Goal: Transaction & Acquisition: Purchase product/service

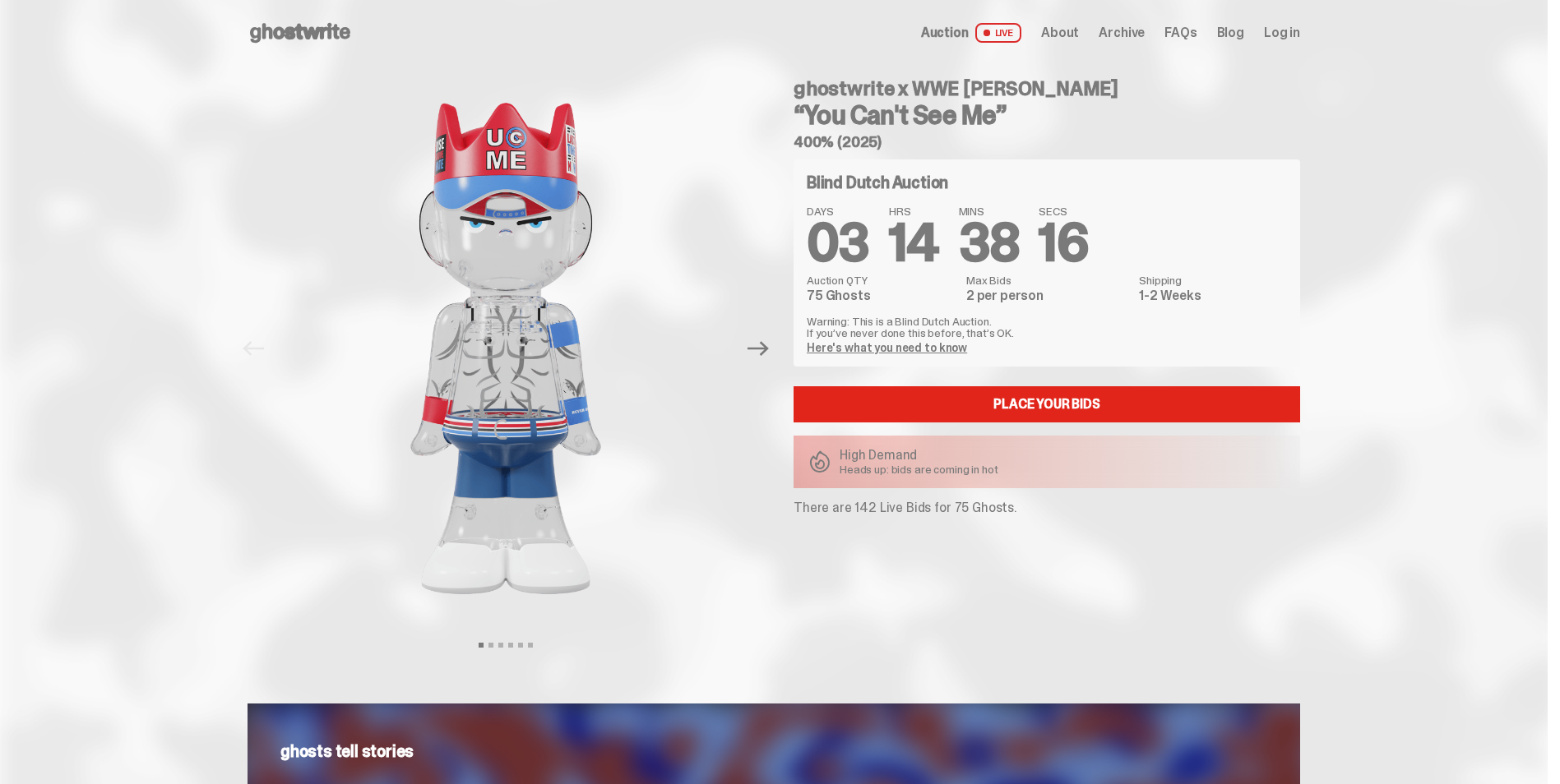
click at [911, 350] on link "Here's what you need to know" at bounding box center [886, 348] width 160 height 15
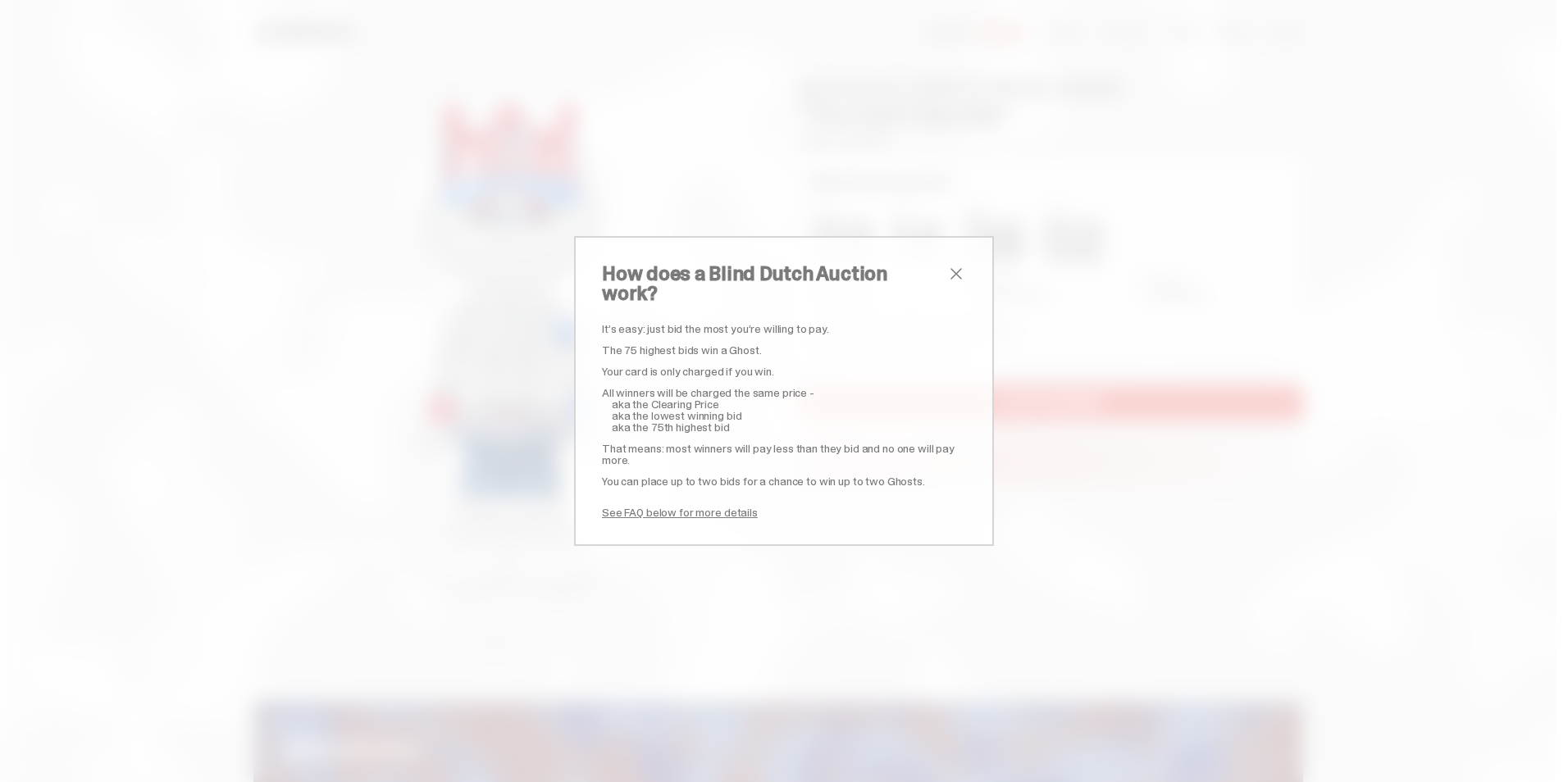
click at [951, 284] on span "close" at bounding box center [956, 273] width 19 height 19
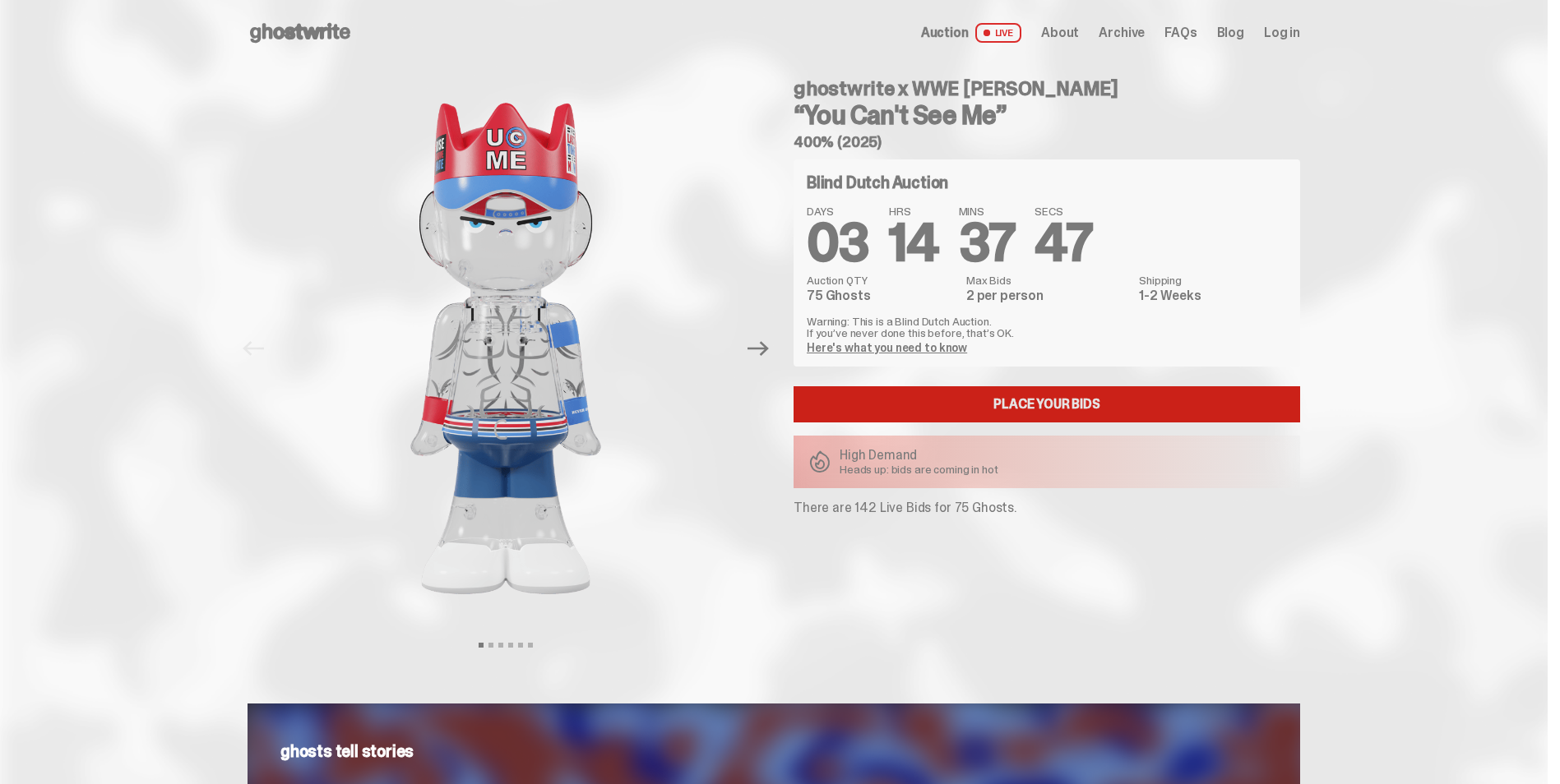
click at [978, 402] on link "Place your Bids" at bounding box center [1047, 404] width 507 height 36
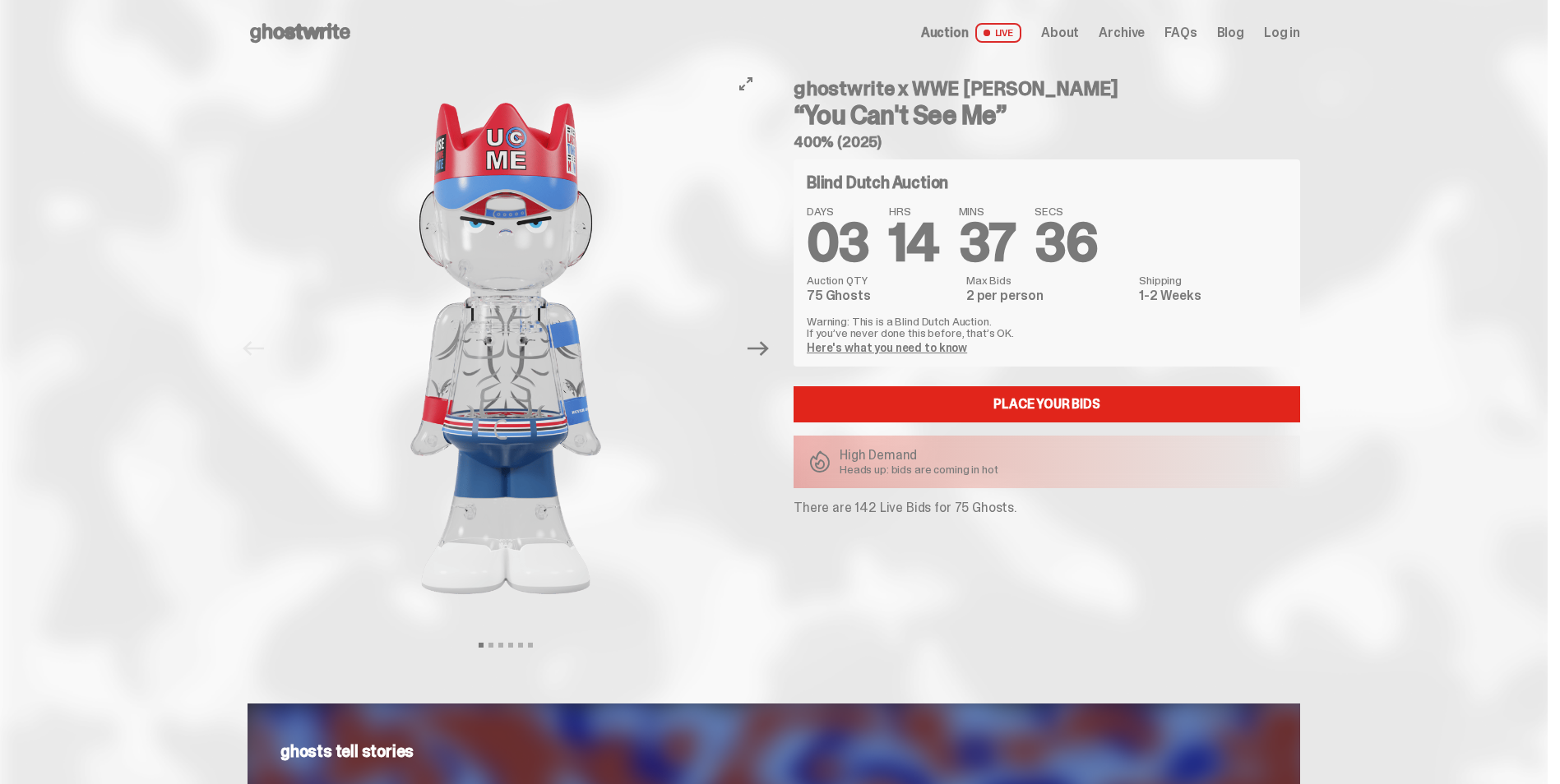
click at [776, 357] on button "Next" at bounding box center [757, 349] width 36 height 36
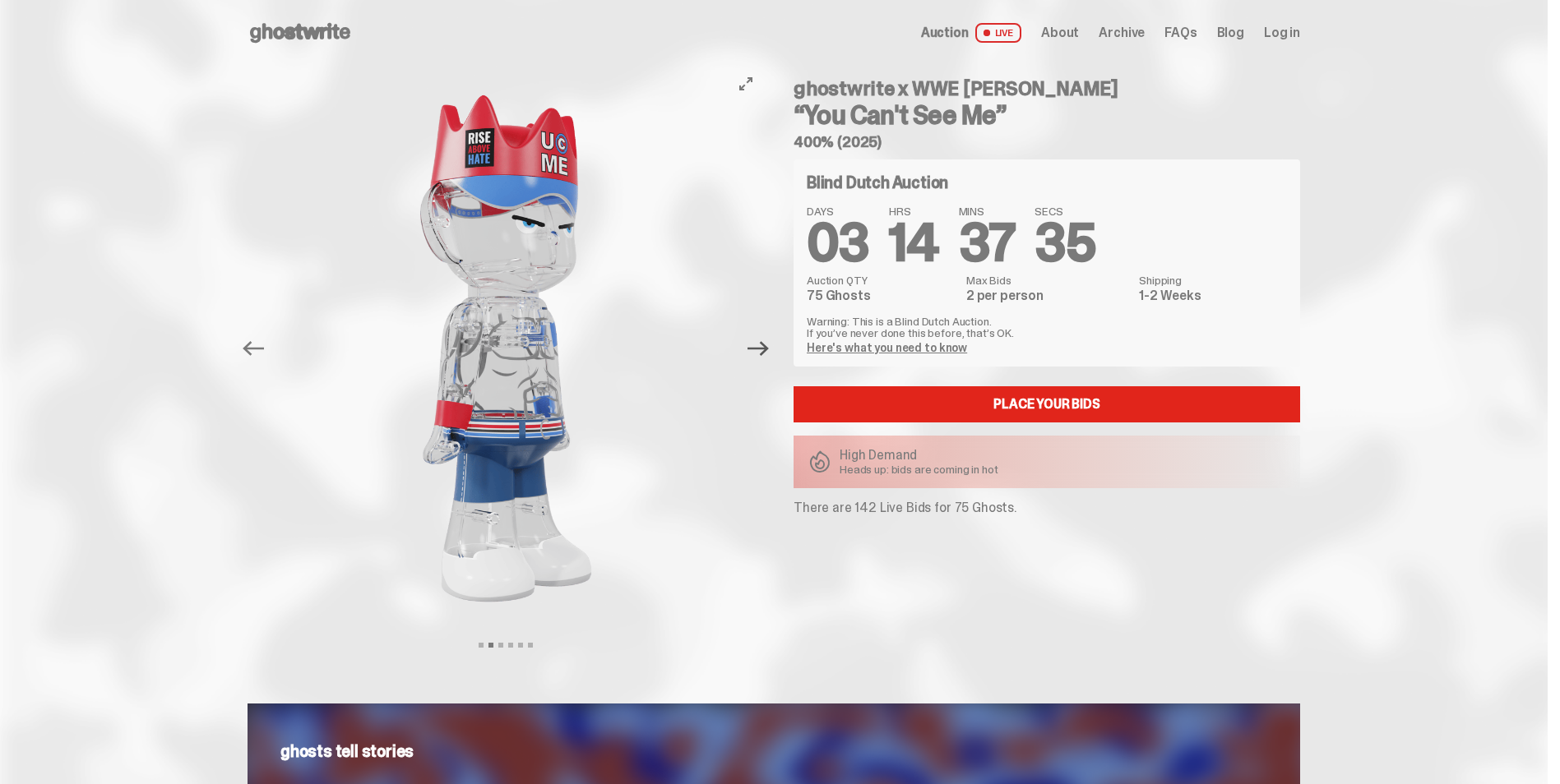
click at [769, 354] on icon "Next" at bounding box center [757, 349] width 21 height 21
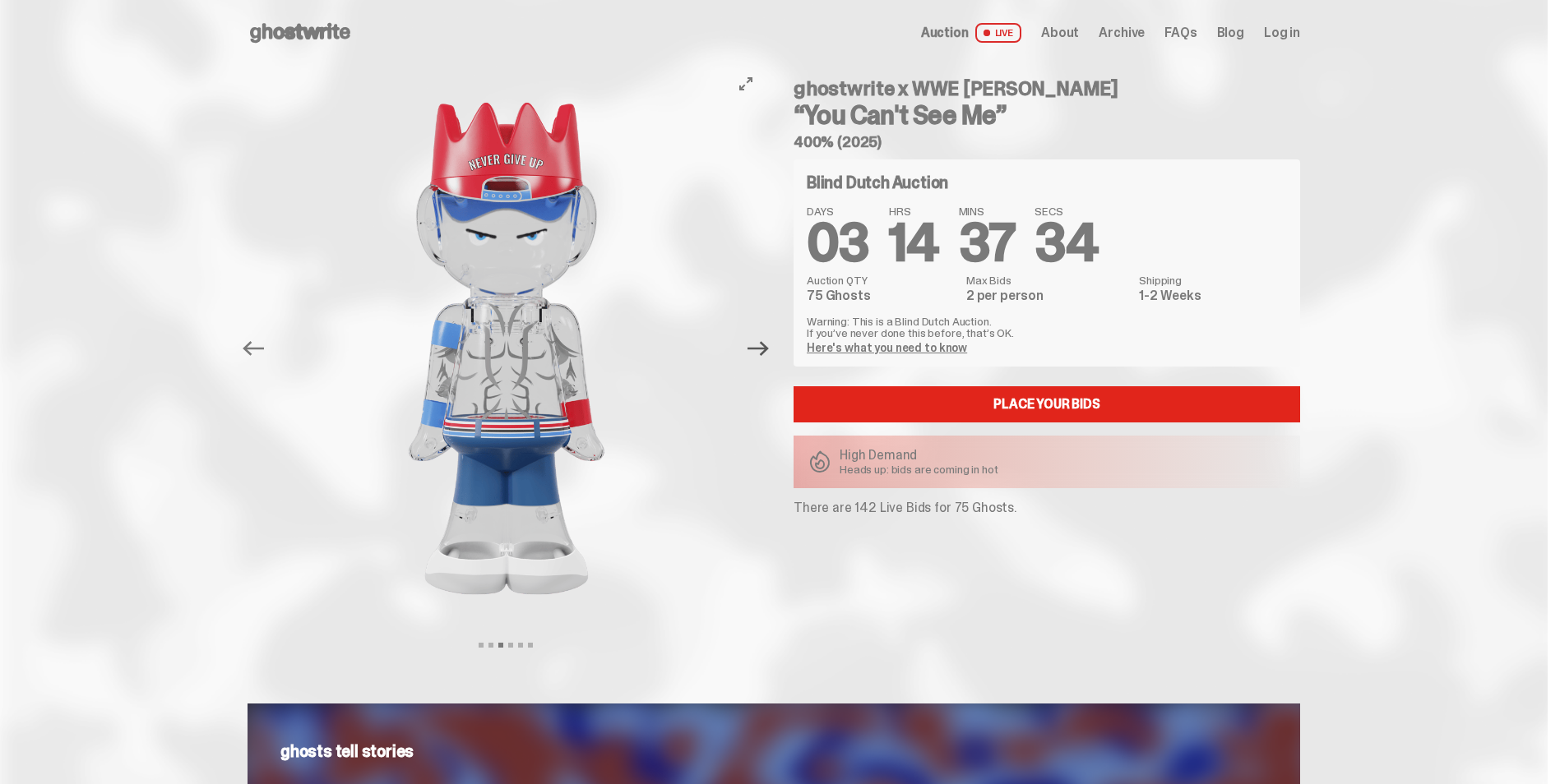
click at [769, 354] on icon "Next" at bounding box center [757, 349] width 21 height 21
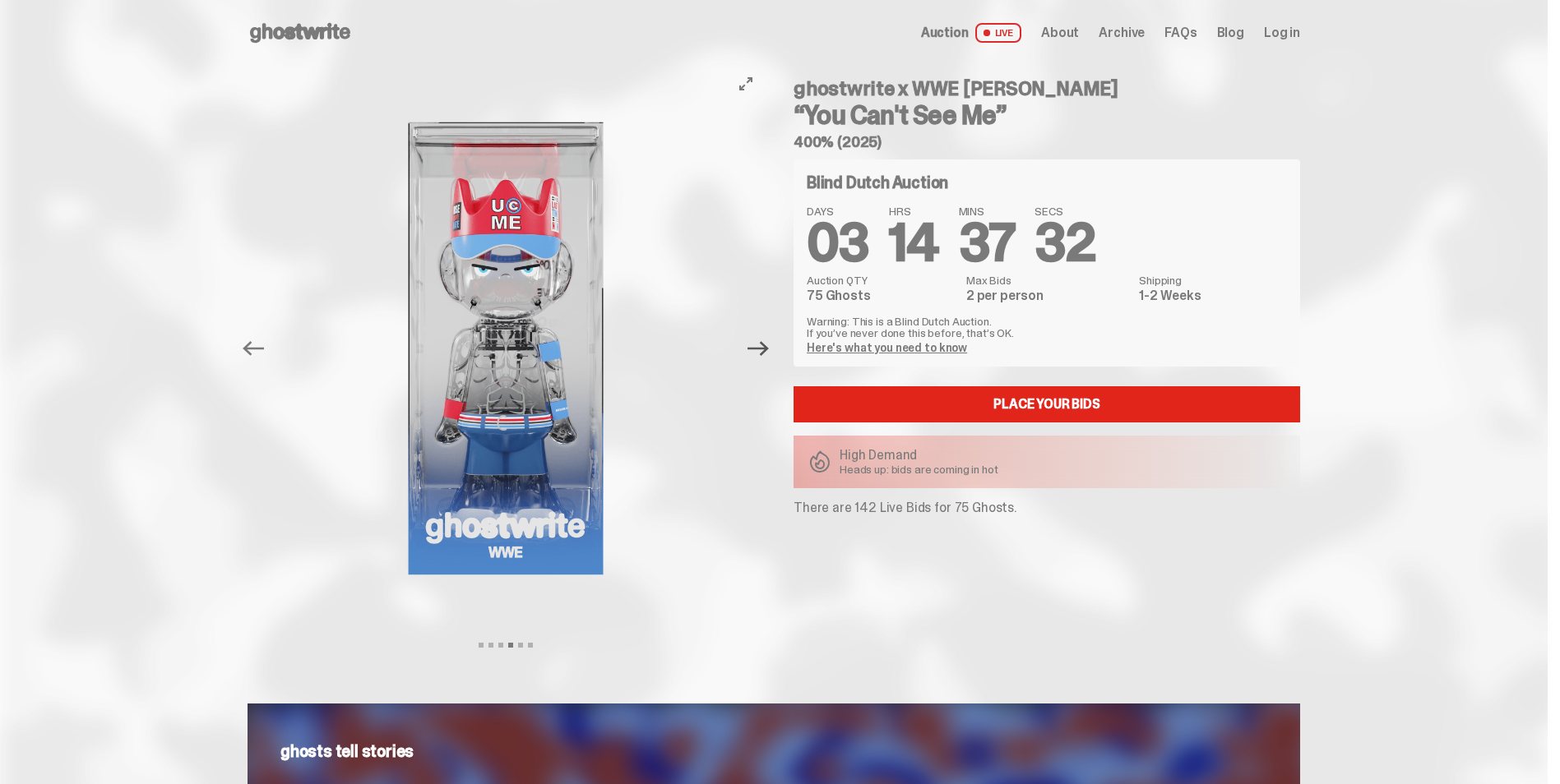
click at [769, 354] on icon "Next" at bounding box center [757, 349] width 21 height 21
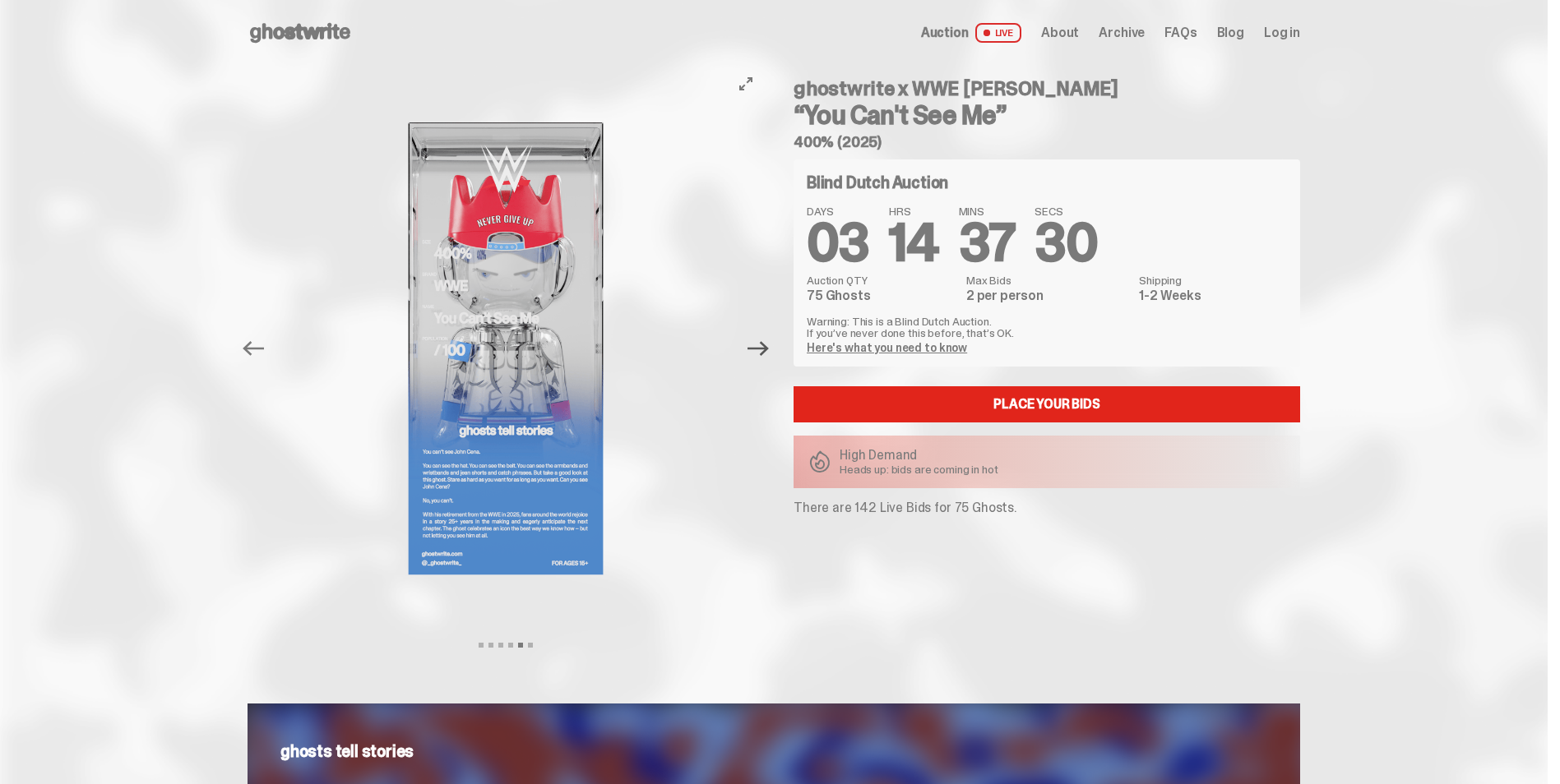
click at [769, 354] on icon "Next" at bounding box center [757, 349] width 21 height 21
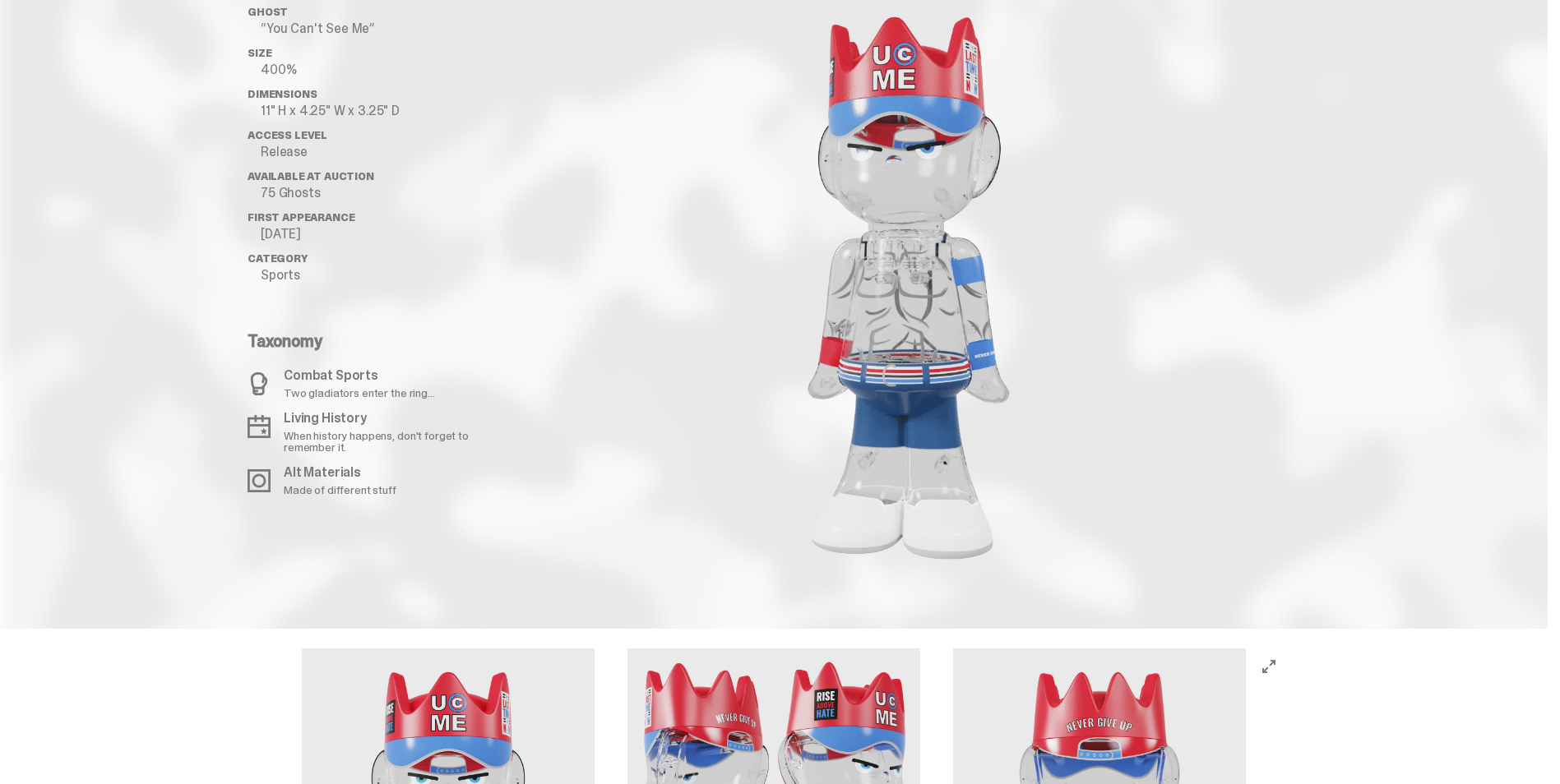
scroll to position [2055, 0]
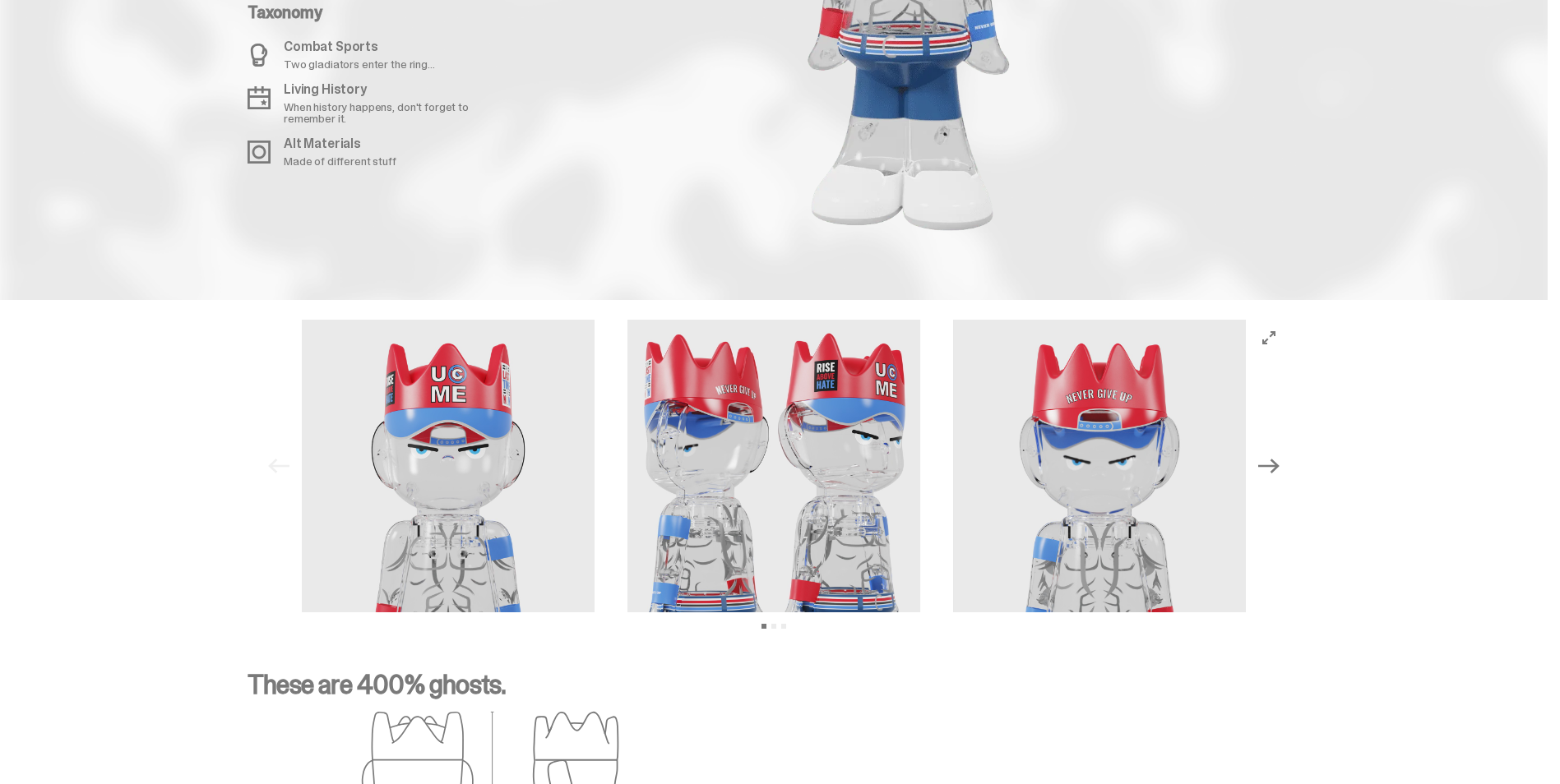
click at [1274, 463] on icon "Next" at bounding box center [1269, 466] width 21 height 21
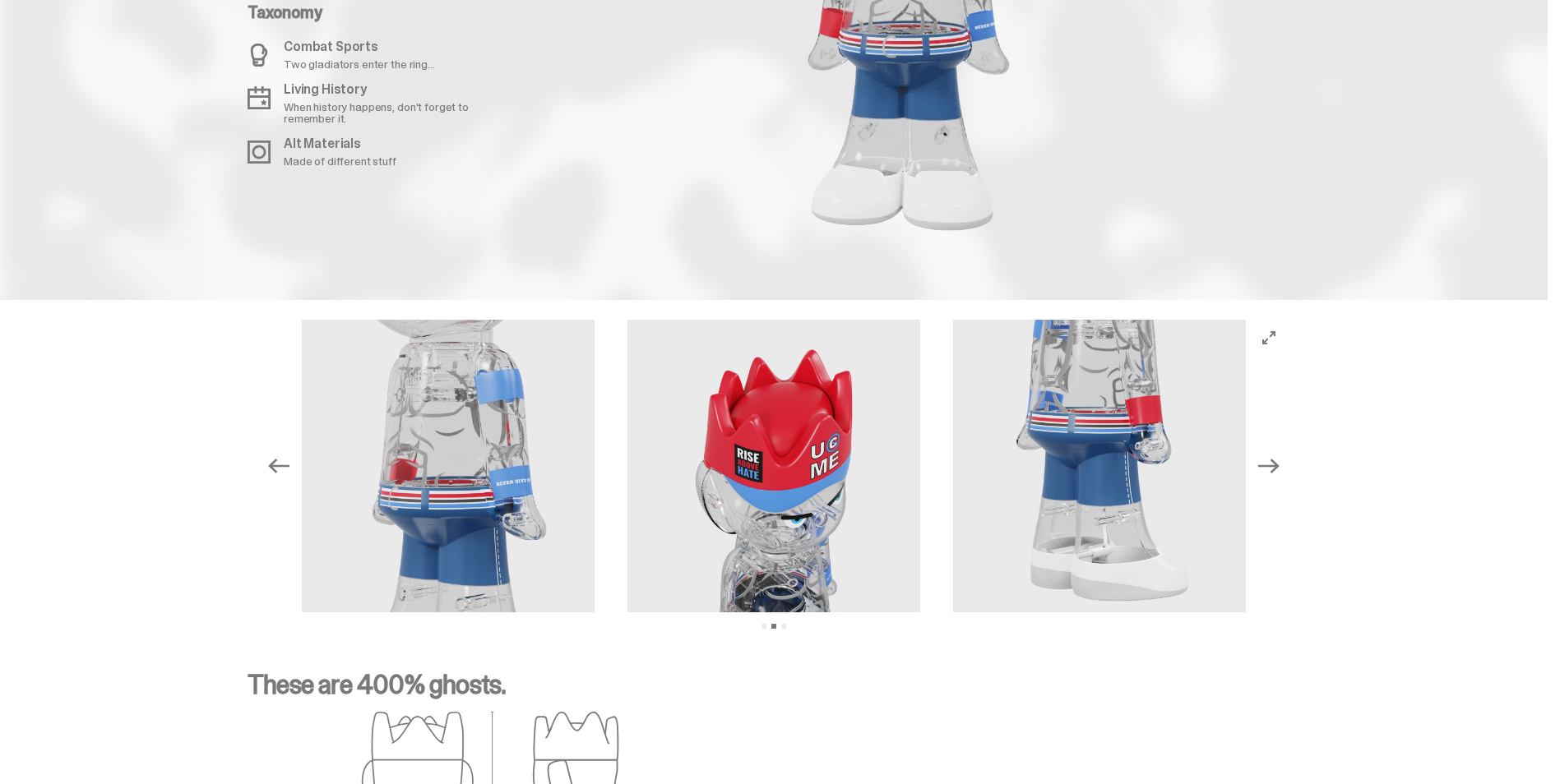
click at [1274, 463] on icon "Next" at bounding box center [1269, 466] width 21 height 21
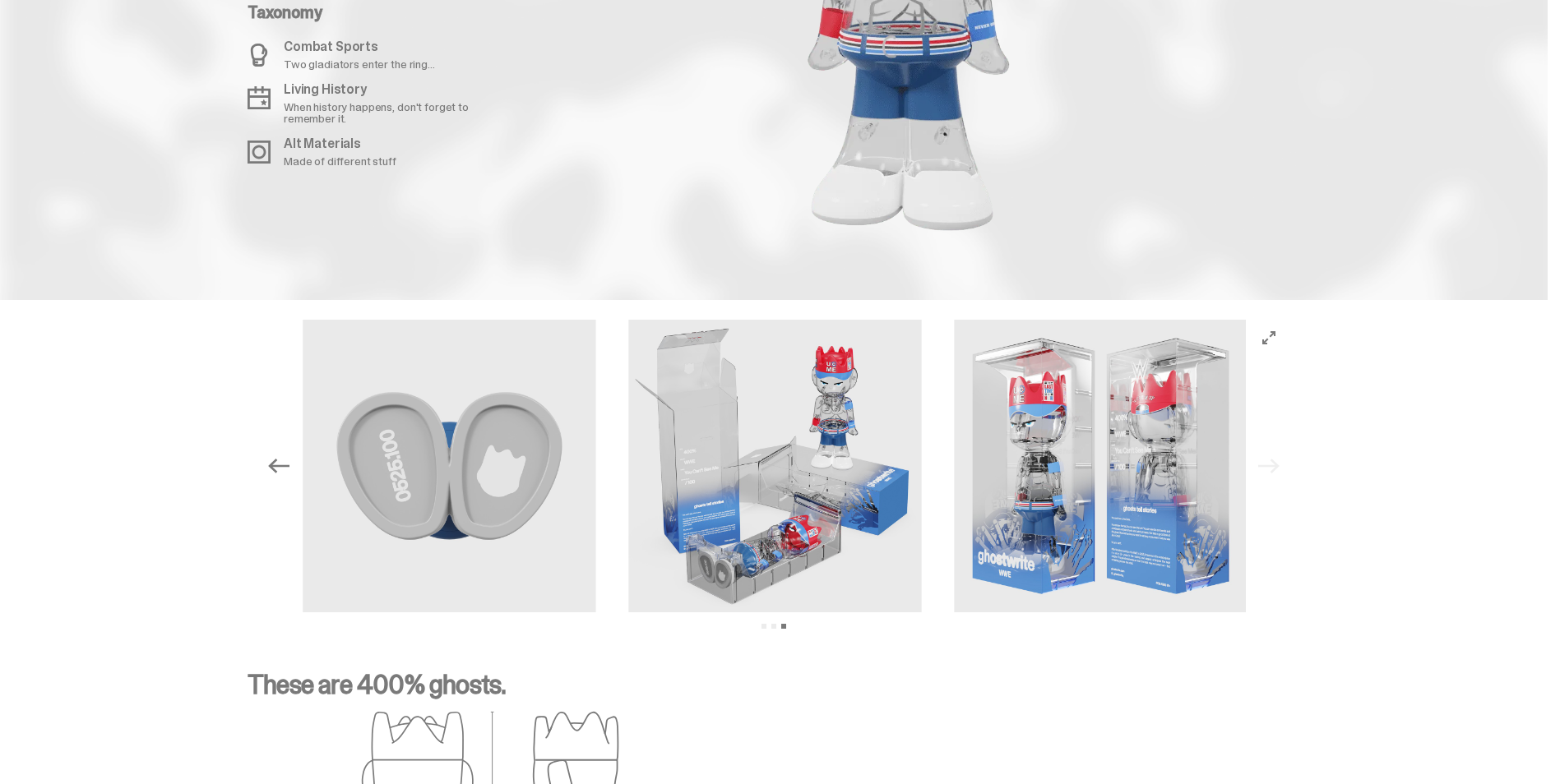
click at [1274, 463] on div "Previous Next View slide 1 View slide 2 View slide 3" at bounding box center [774, 466] width 1026 height 293
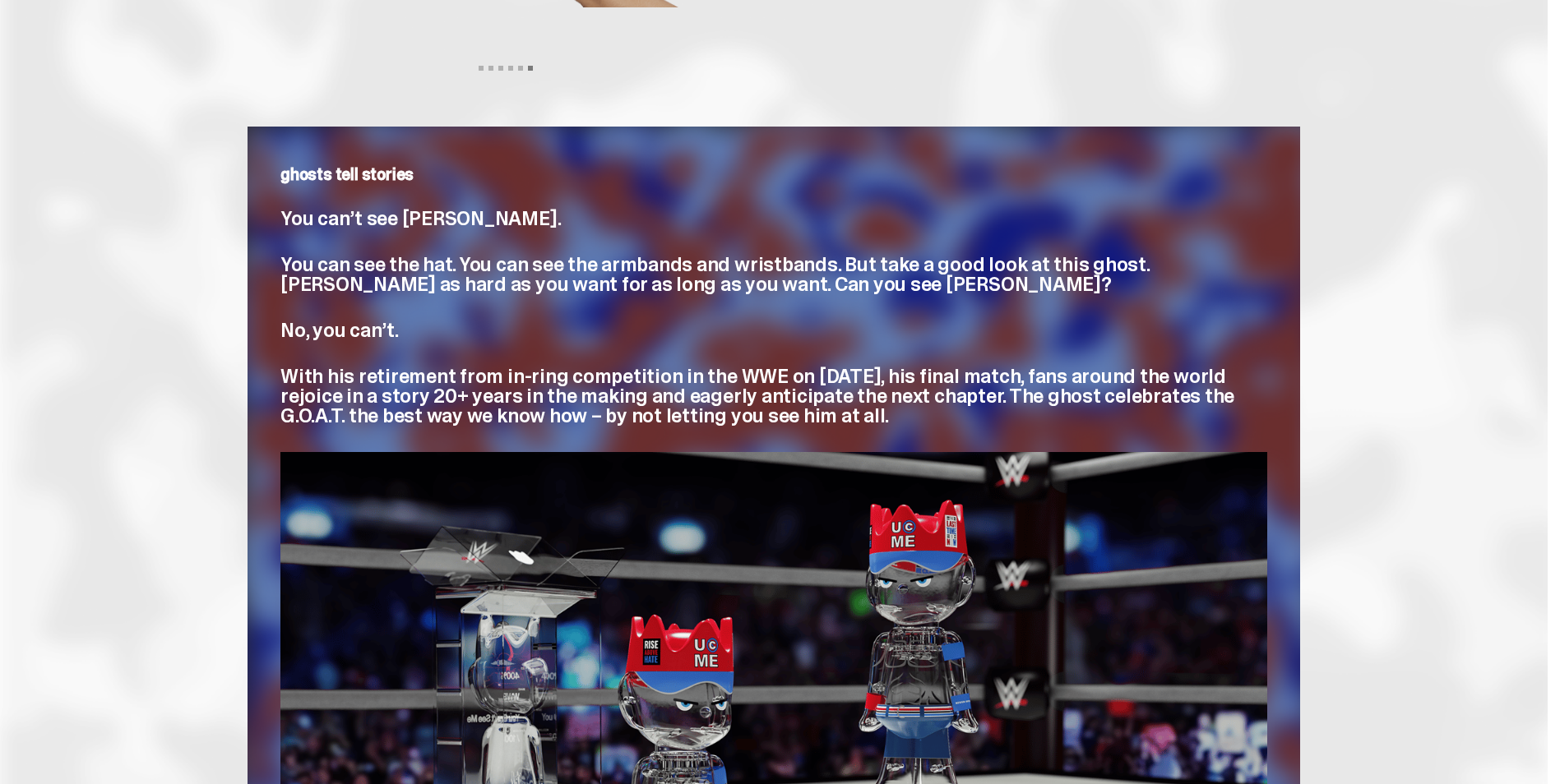
scroll to position [576, 0]
